Goal: Download file/media

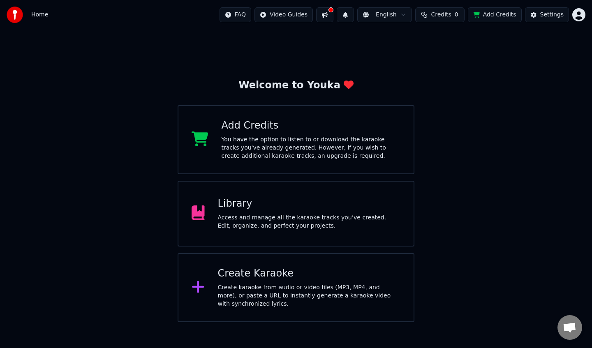
click at [208, 210] on div at bounding box center [202, 214] width 20 height 16
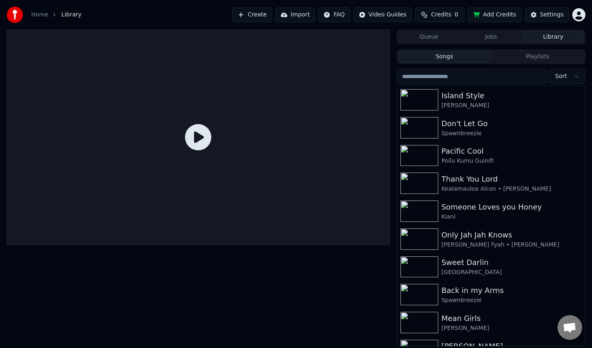
click at [290, 14] on button "Import" at bounding box center [294, 14] width 39 height 15
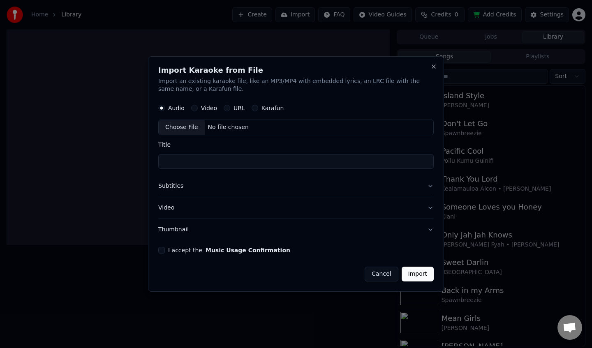
click at [195, 106] on button "Video" at bounding box center [194, 108] width 7 height 7
click at [183, 124] on div "Choose File" at bounding box center [182, 127] width 46 height 15
type input "**********"
click at [162, 252] on button "I accept the Music Usage Confirmation" at bounding box center [161, 250] width 7 height 7
click at [413, 274] on button "Import" at bounding box center [418, 274] width 32 height 15
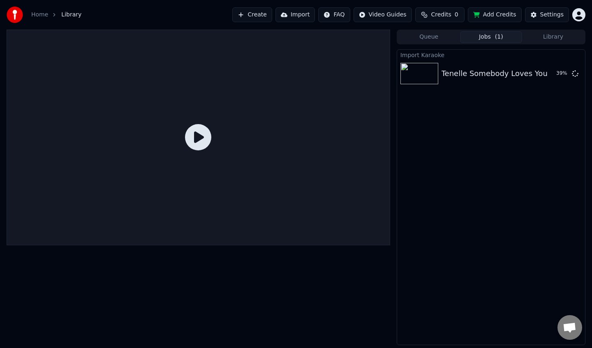
click at [300, 15] on button "Import" at bounding box center [294, 14] width 39 height 15
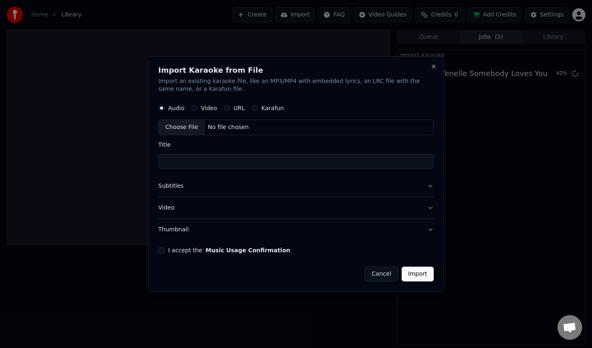
click at [195, 109] on button "Video" at bounding box center [194, 108] width 7 height 7
click at [183, 130] on div "Choose File" at bounding box center [182, 127] width 46 height 15
click at [165, 129] on div "Choose File" at bounding box center [182, 127] width 46 height 15
type input "**********"
click at [159, 250] on button "I accept the Music Usage Confirmation" at bounding box center [161, 250] width 7 height 7
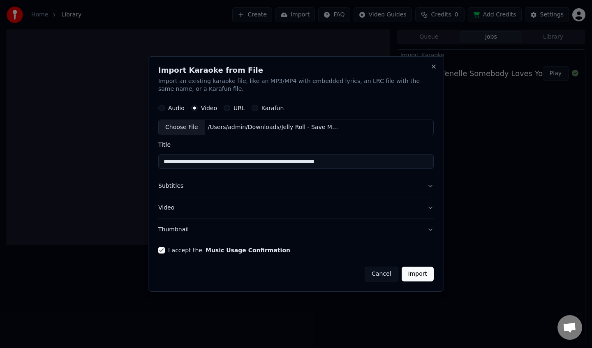
click at [426, 278] on button "Import" at bounding box center [418, 274] width 32 height 15
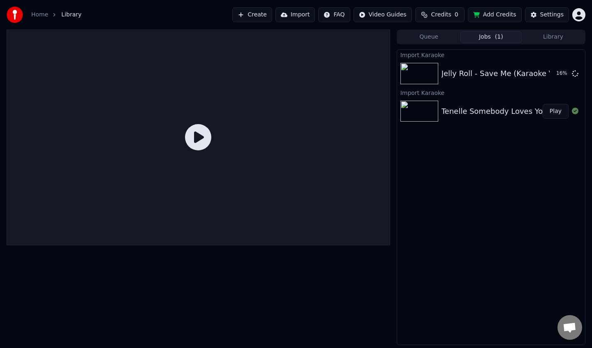
click at [555, 117] on button "Play" at bounding box center [556, 111] width 26 height 15
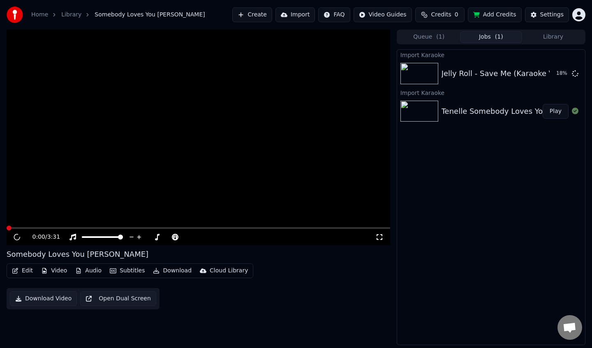
click at [55, 295] on button "Download Video" at bounding box center [43, 298] width 67 height 15
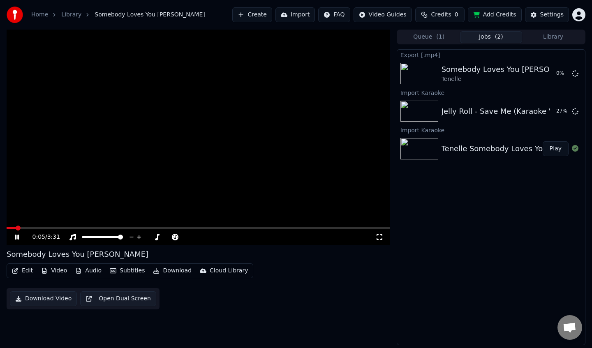
click at [227, 109] on video at bounding box center [199, 138] width 384 height 216
click at [552, 114] on button "Play" at bounding box center [556, 111] width 26 height 15
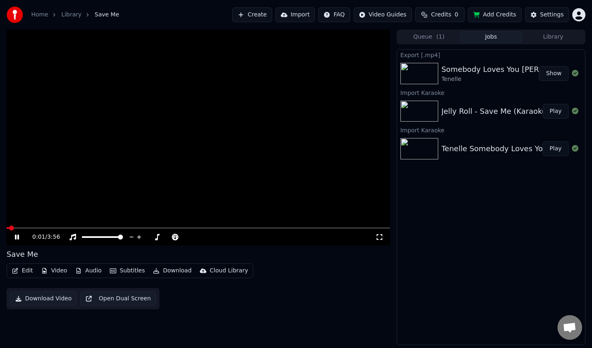
click at [52, 299] on button "Download Video" at bounding box center [43, 298] width 67 height 15
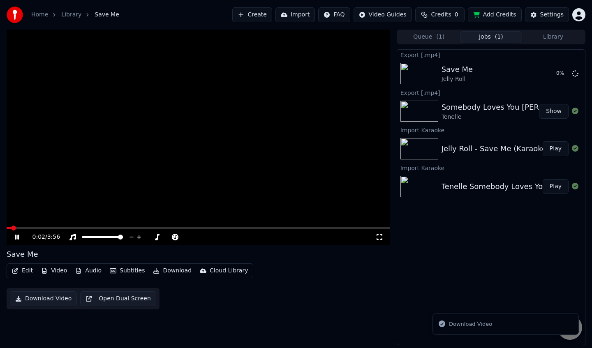
click at [300, 14] on button "Import" at bounding box center [294, 14] width 39 height 15
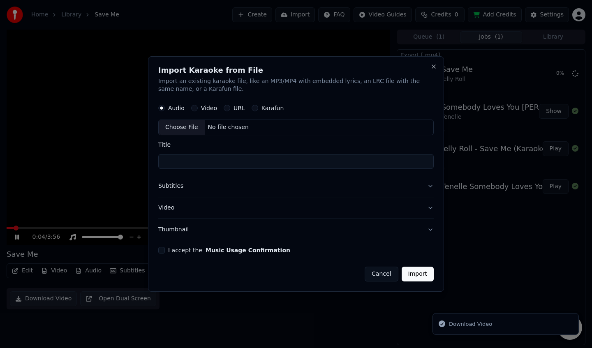
click at [207, 107] on label "Video" at bounding box center [209, 109] width 16 height 6
click at [198, 107] on button "Video" at bounding box center [194, 108] width 7 height 7
click at [188, 122] on div "Choose File" at bounding box center [182, 127] width 46 height 15
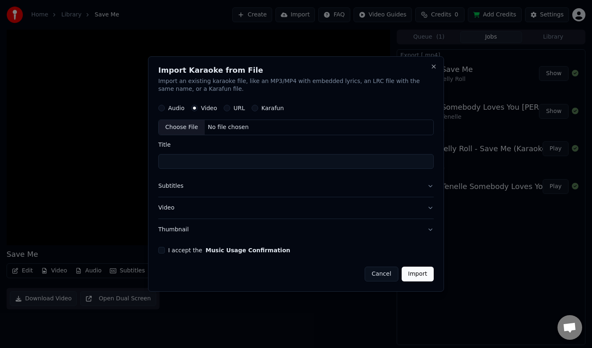
type input "**********"
click at [167, 249] on div "I accept the Music Usage Confirmation" at bounding box center [295, 250] width 275 height 7
click at [166, 249] on div "I accept the Music Usage Confirmation" at bounding box center [295, 250] width 275 height 7
click at [163, 250] on button "I accept the Music Usage Confirmation" at bounding box center [161, 250] width 7 height 7
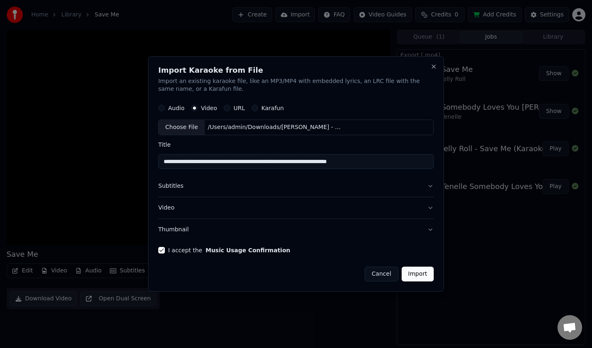
click at [415, 275] on button "Import" at bounding box center [418, 274] width 32 height 15
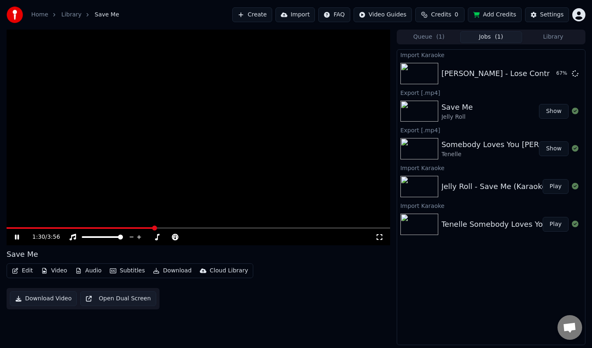
click at [223, 139] on video at bounding box center [199, 138] width 384 height 216
click at [554, 72] on button "Play" at bounding box center [556, 73] width 26 height 15
click at [18, 298] on button "Download Video" at bounding box center [43, 298] width 67 height 15
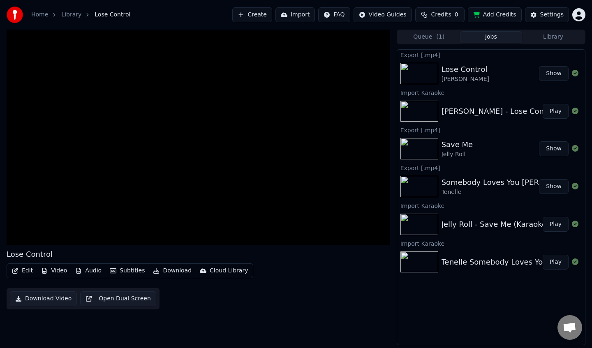
click at [556, 75] on button "Show" at bounding box center [554, 73] width 30 height 15
